Goal: Task Accomplishment & Management: Manage account settings

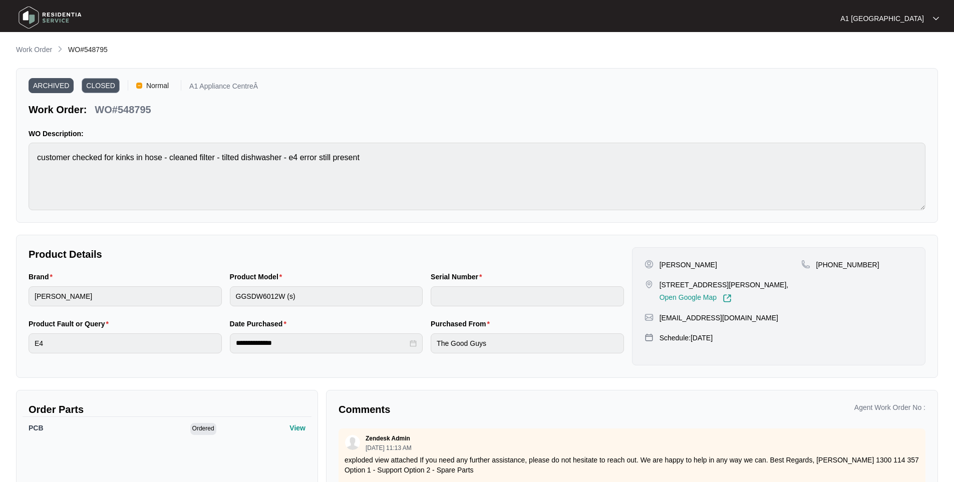
click at [32, 11] on img at bounding box center [50, 18] width 70 height 30
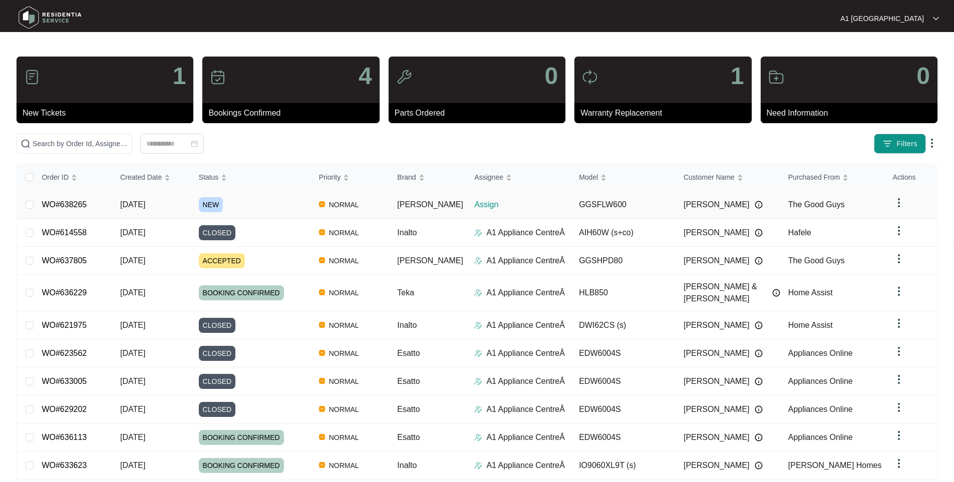
click at [243, 204] on div "NEW" at bounding box center [255, 204] width 112 height 15
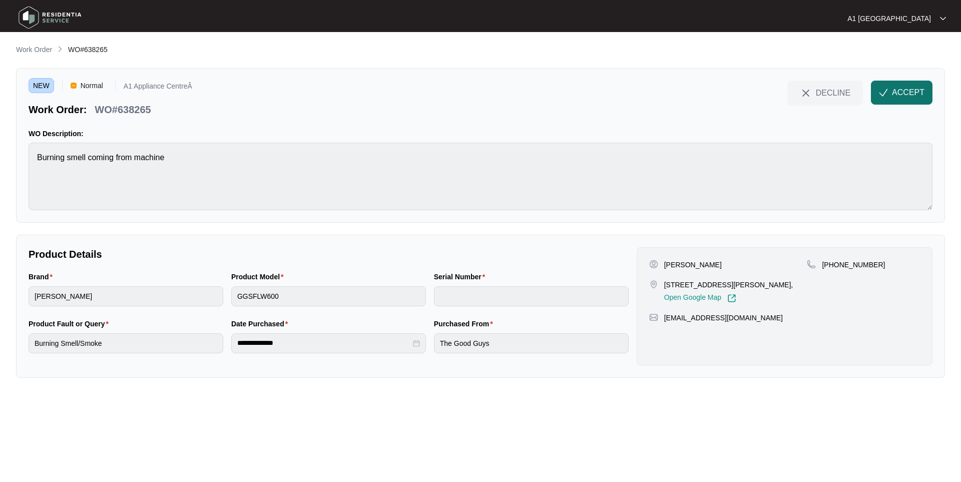
click at [917, 95] on span "ACCEPT" at bounding box center [908, 93] width 33 height 12
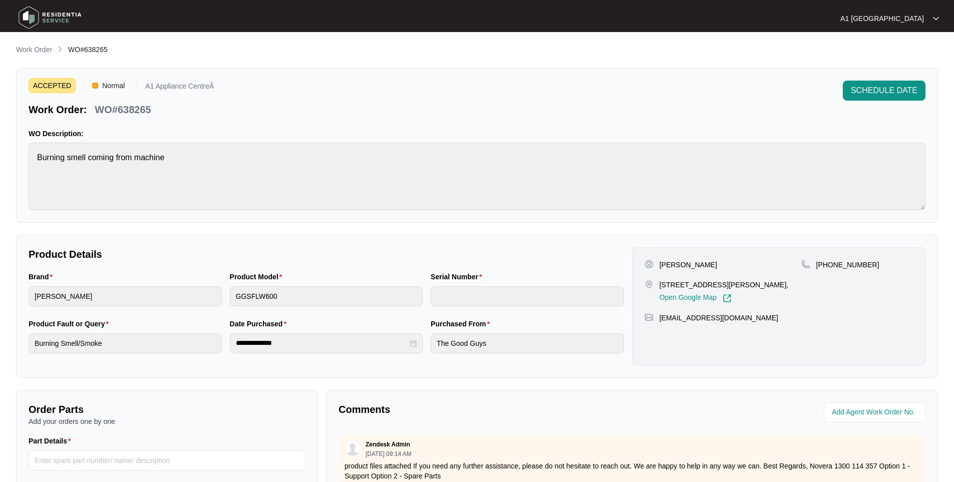
drag, startPoint x: 789, startPoint y: 322, endPoint x: 661, endPoint y: 321, distance: 127.7
click at [661, 321] on div "[EMAIL_ADDRESS][DOMAIN_NAME]" at bounding box center [778, 318] width 268 height 10
copy p "[EMAIL_ADDRESS][DOMAIN_NAME]"
click at [213, 290] on div "Brand [PERSON_NAME] Product Model GGSFLW600 Serial Number" at bounding box center [326, 294] width 603 height 47
click at [27, 157] on div "ACCEPTED Normal A1 Appliance CentreÂ Work Order: WO#638265 SCHEDULE DATE WO Des…" at bounding box center [477, 145] width 922 height 155
